Goal: Find specific page/section: Find specific page/section

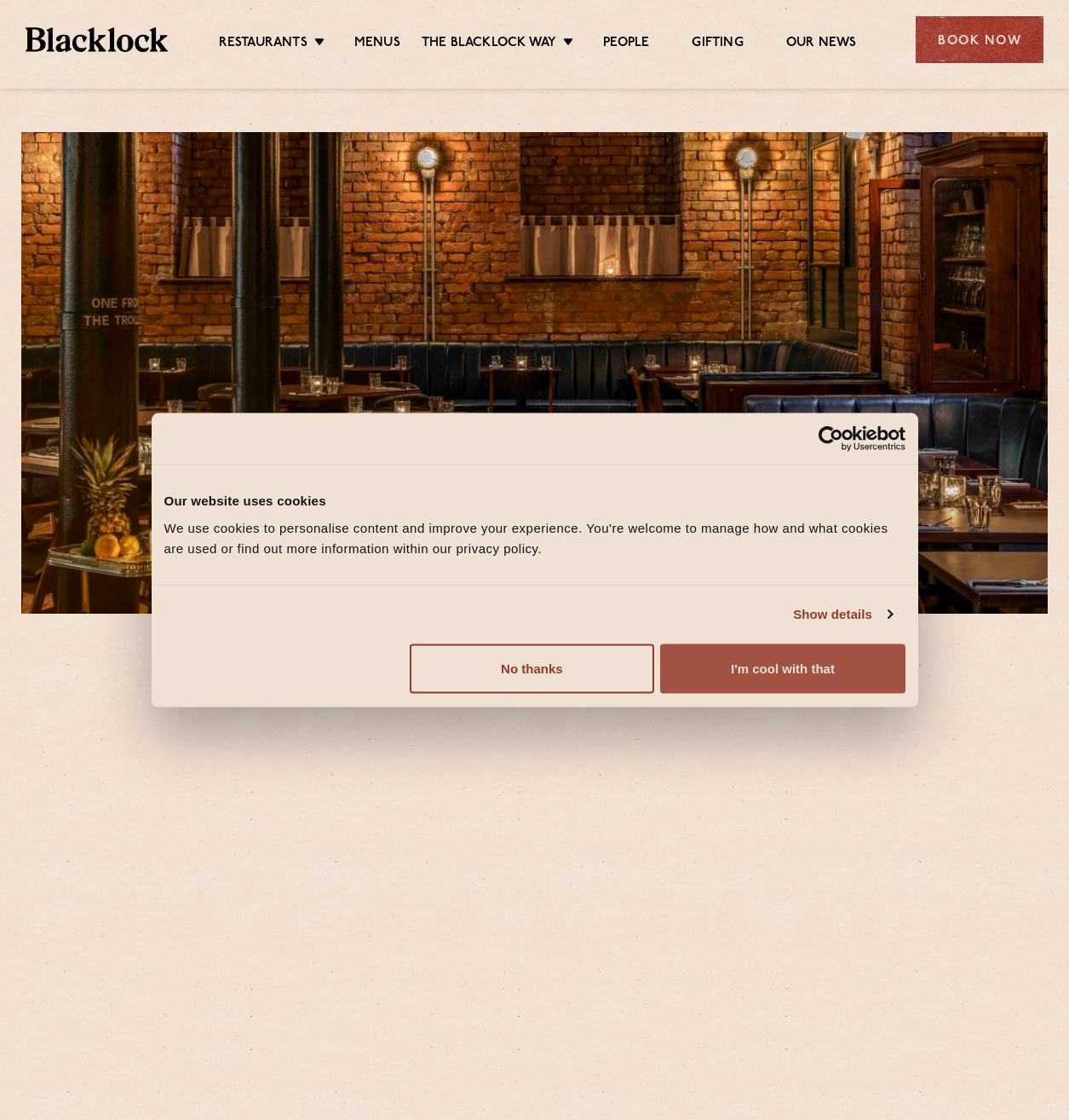
click at [802, 681] on button "I'm cool with that" at bounding box center [782, 668] width 245 height 50
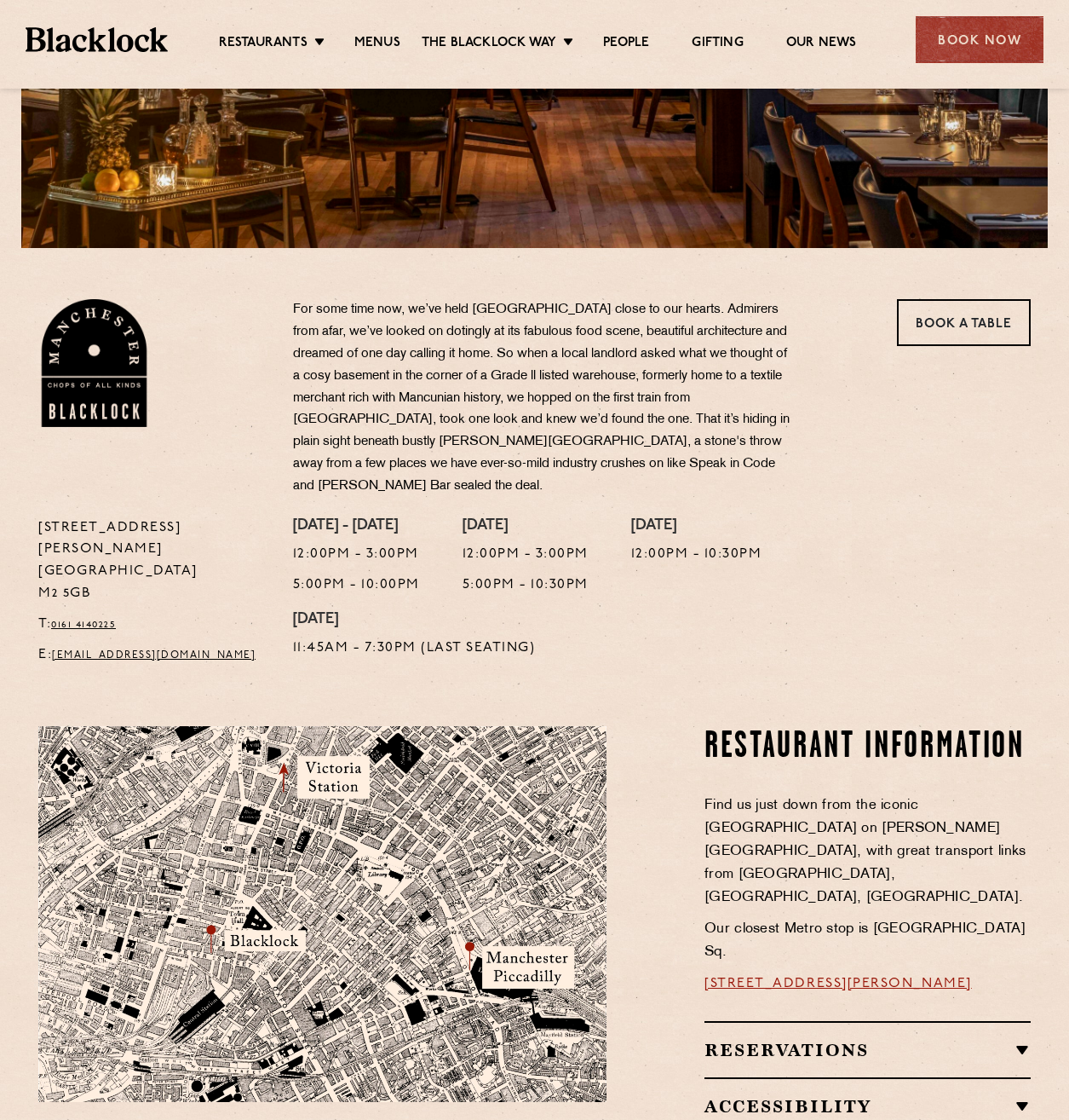
scroll to position [25, 0]
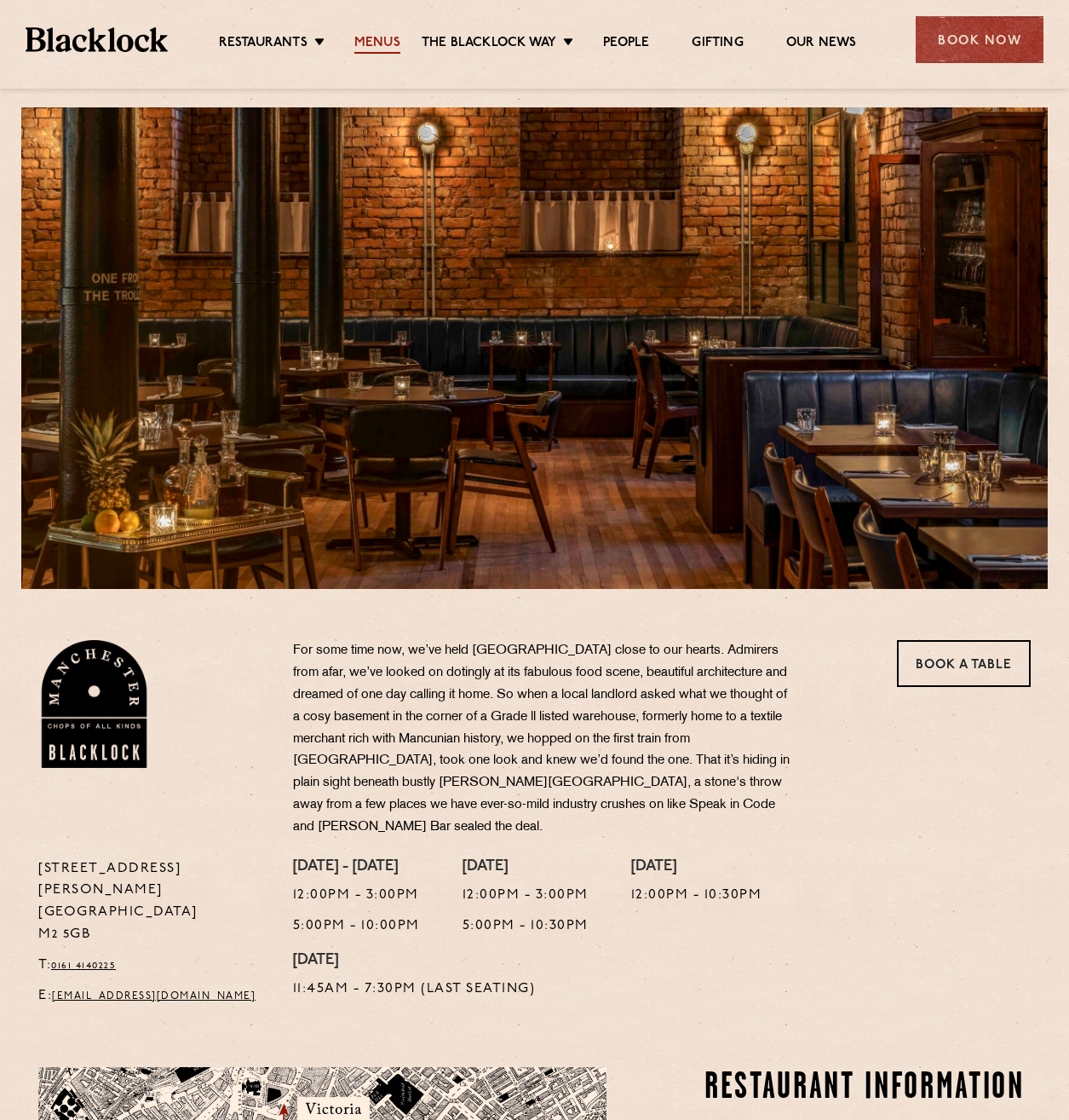
click at [374, 47] on link "Menus" at bounding box center [378, 43] width 46 height 19
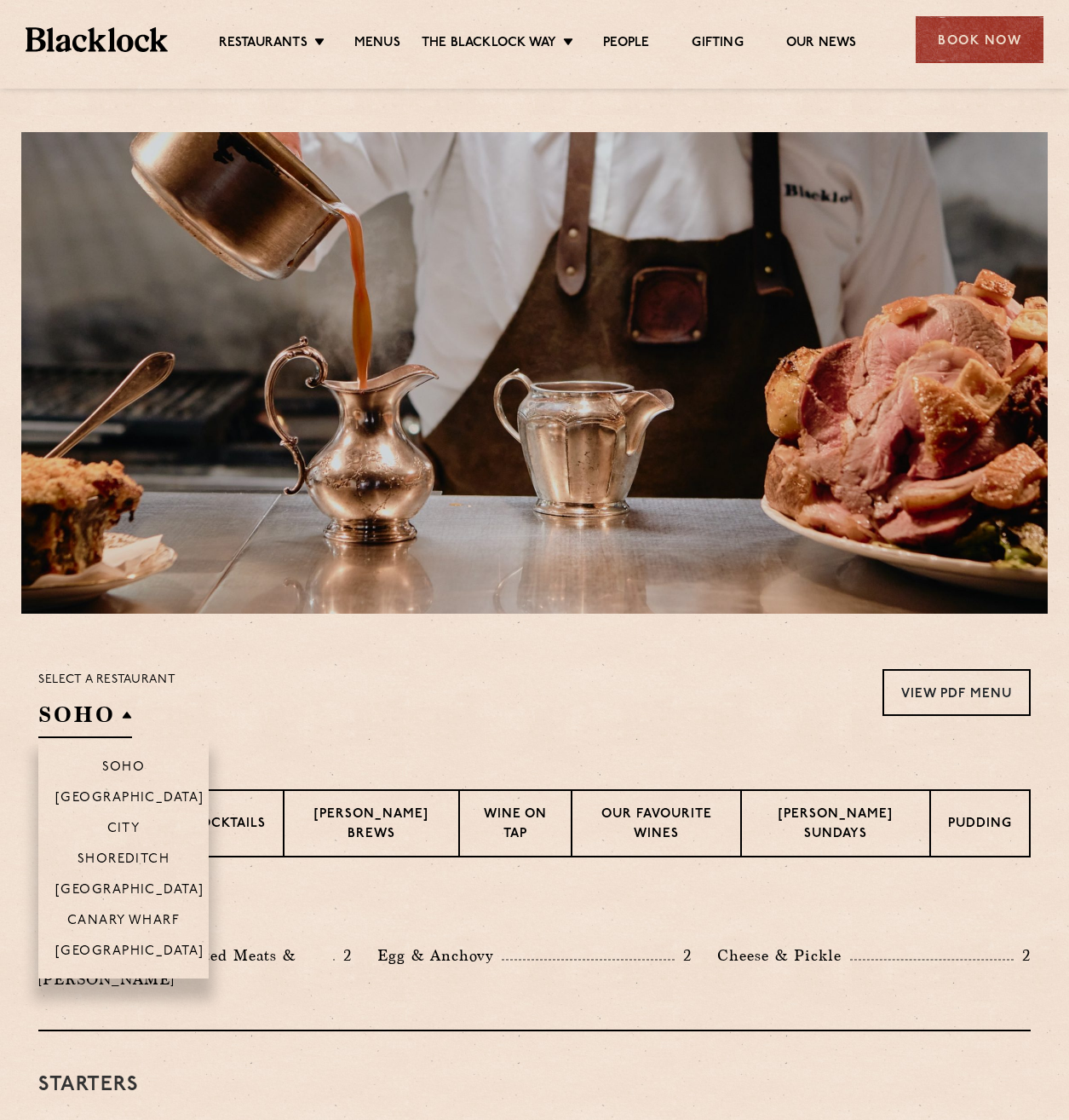
click at [90, 730] on h2 "SOHO" at bounding box center [85, 719] width 94 height 38
click at [142, 944] on p "[GEOGRAPHIC_DATA]" at bounding box center [130, 952] width 149 height 17
